Goal: Task Accomplishment & Management: Manage account settings

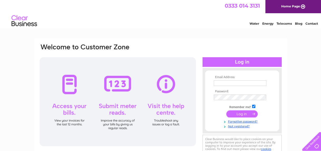
type input "cumbernauldbc@yahoo.co.uk"
click at [243, 113] on input "submit" at bounding box center [241, 114] width 31 height 7
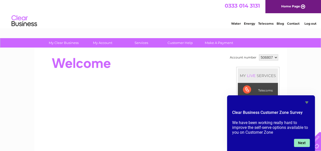
click at [301, 143] on button "Next" at bounding box center [302, 143] width 16 height 8
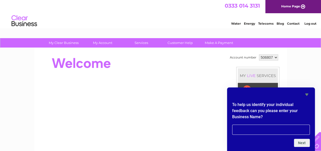
click at [195, 68] on div at bounding box center [132, 63] width 186 height 20
click at [155, 79] on div at bounding box center [132, 114] width 186 height 123
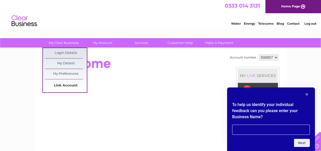
click at [63, 85] on link "Link Account" at bounding box center [66, 86] width 42 height 10
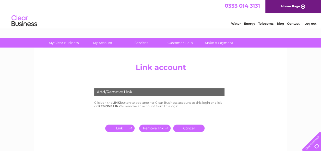
click at [118, 130] on input "submit" at bounding box center [120, 128] width 31 height 7
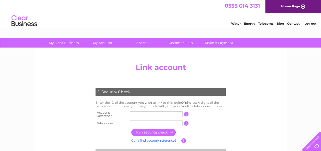
click at [142, 113] on input "text" at bounding box center [156, 115] width 53 height 6
type input "30318323"
click at [140, 122] on input "text" at bounding box center [156, 124] width 53 height 6
type input "07378288800"
click at [155, 132] on input "button" at bounding box center [153, 132] width 45 height 7
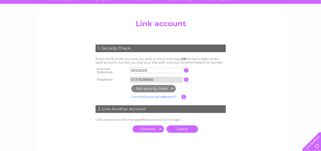
scroll to position [51, 0]
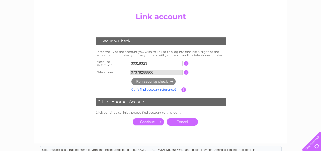
click at [148, 121] on input "submit" at bounding box center [147, 122] width 31 height 7
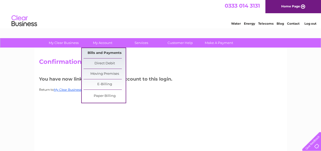
click at [109, 52] on link "Bills and Payments" at bounding box center [104, 53] width 42 height 10
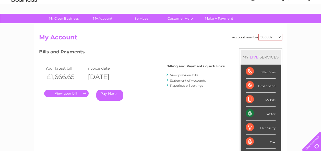
scroll to position [26, 0]
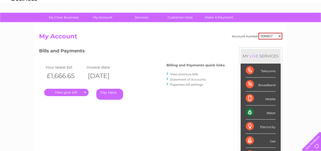
click at [64, 93] on link "." at bounding box center [66, 92] width 44 height 7
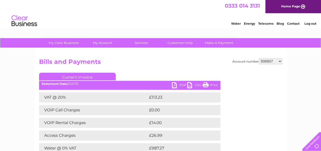
click at [173, 85] on link "PDF" at bounding box center [179, 85] width 15 height 7
click at [144, 60] on h2 "Bills and Payments" at bounding box center [160, 63] width 243 height 10
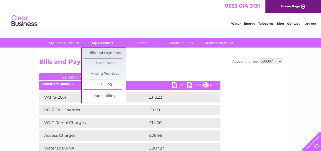
click at [100, 41] on link "My Account" at bounding box center [102, 42] width 42 height 9
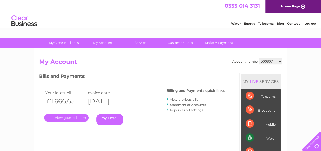
click at [73, 118] on link "." at bounding box center [66, 118] width 44 height 7
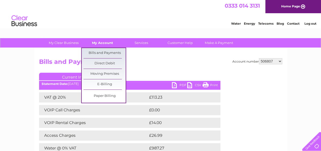
click at [101, 44] on link "My Account" at bounding box center [102, 42] width 42 height 9
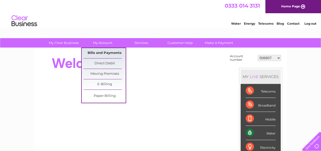
click at [99, 52] on link "Bills and Payments" at bounding box center [104, 53] width 42 height 10
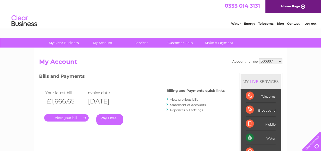
click at [280, 61] on select "506807 30318323" at bounding box center [270, 61] width 23 height 6
select select "30318323"
click at [259, 58] on select "506807 30318323" at bounding box center [270, 61] width 23 height 6
click at [64, 117] on link "." at bounding box center [66, 118] width 44 height 7
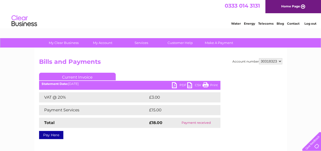
click at [173, 85] on link "PDF" at bounding box center [179, 85] width 15 height 7
